Goal: Navigation & Orientation: Find specific page/section

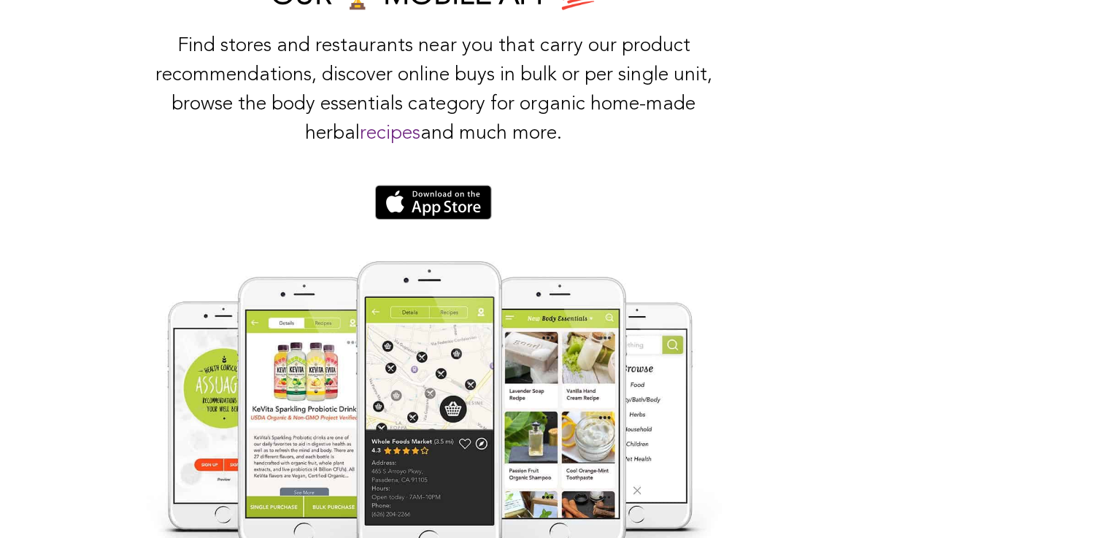
scroll to position [2498, 0]
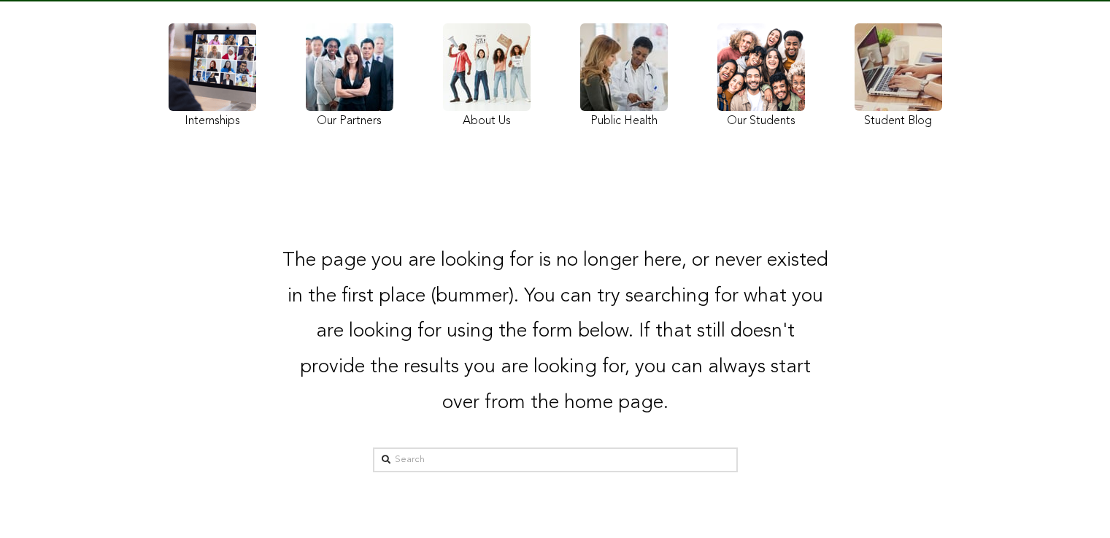
scroll to position [161, 0]
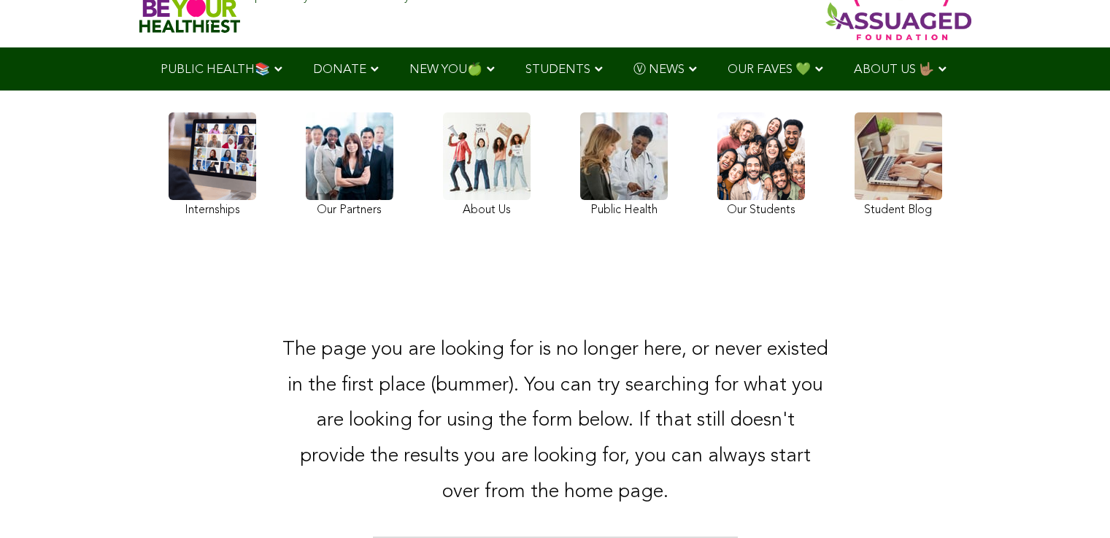
click at [855, 201] on link at bounding box center [899, 166] width 88 height 109
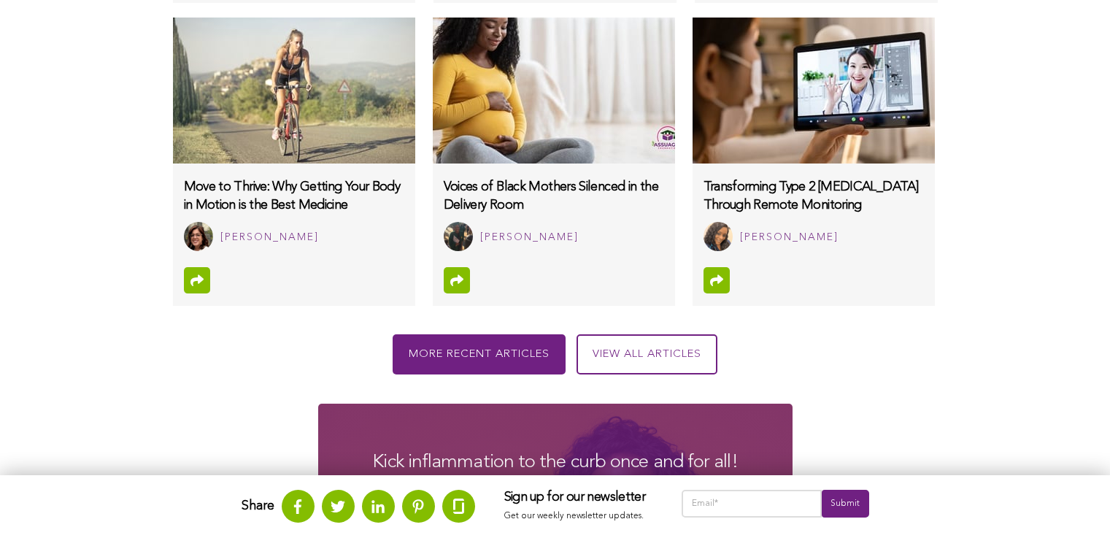
scroll to position [1745, 0]
